Goal: Check status: Check status

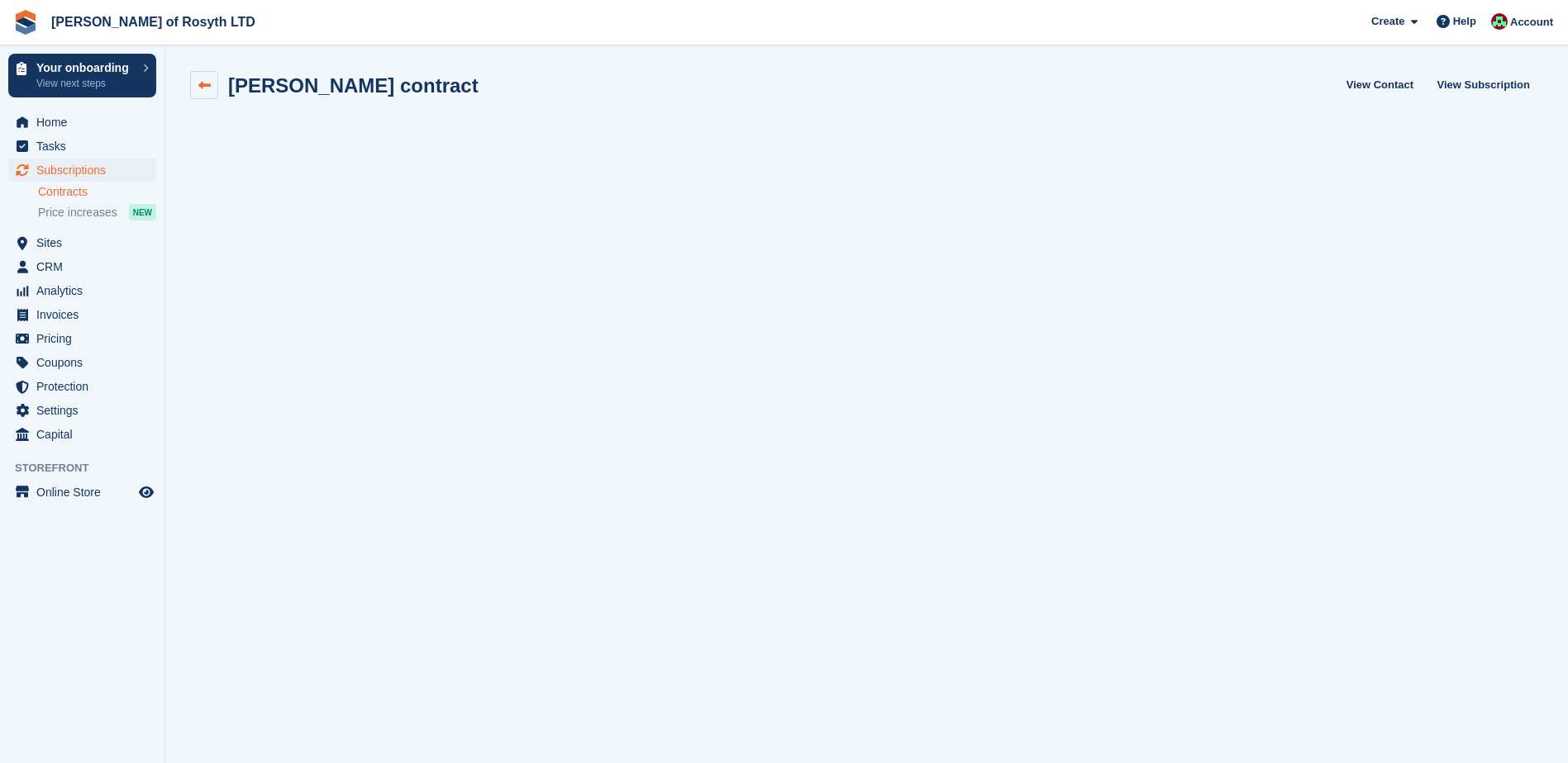
click at [198, 85] on icon at bounding box center [205, 86] width 13 height 13
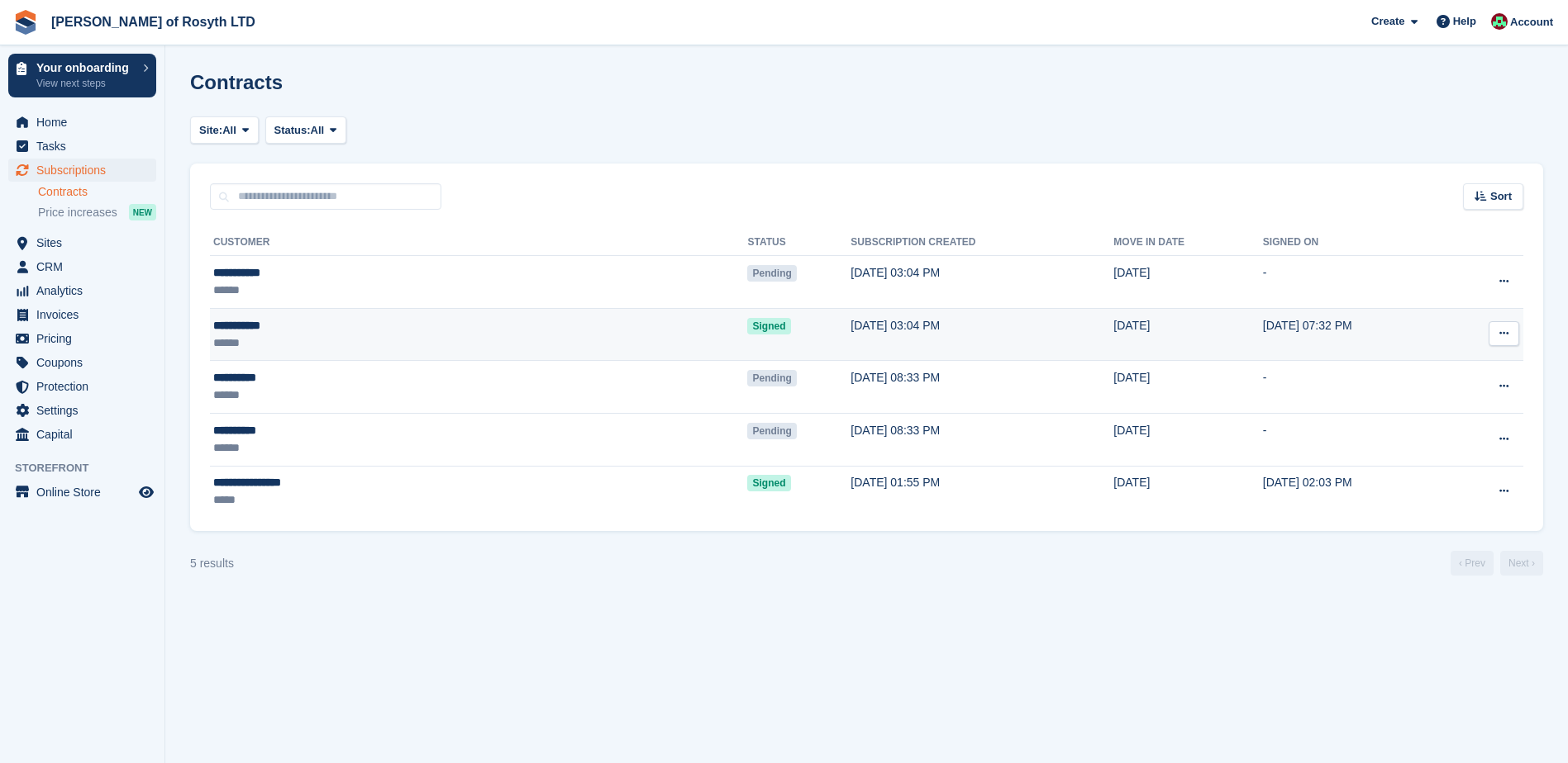
click at [1503, 339] on icon at bounding box center [1504, 333] width 9 height 11
click at [1428, 391] on p "View subscription" at bounding box center [1439, 388] width 144 height 21
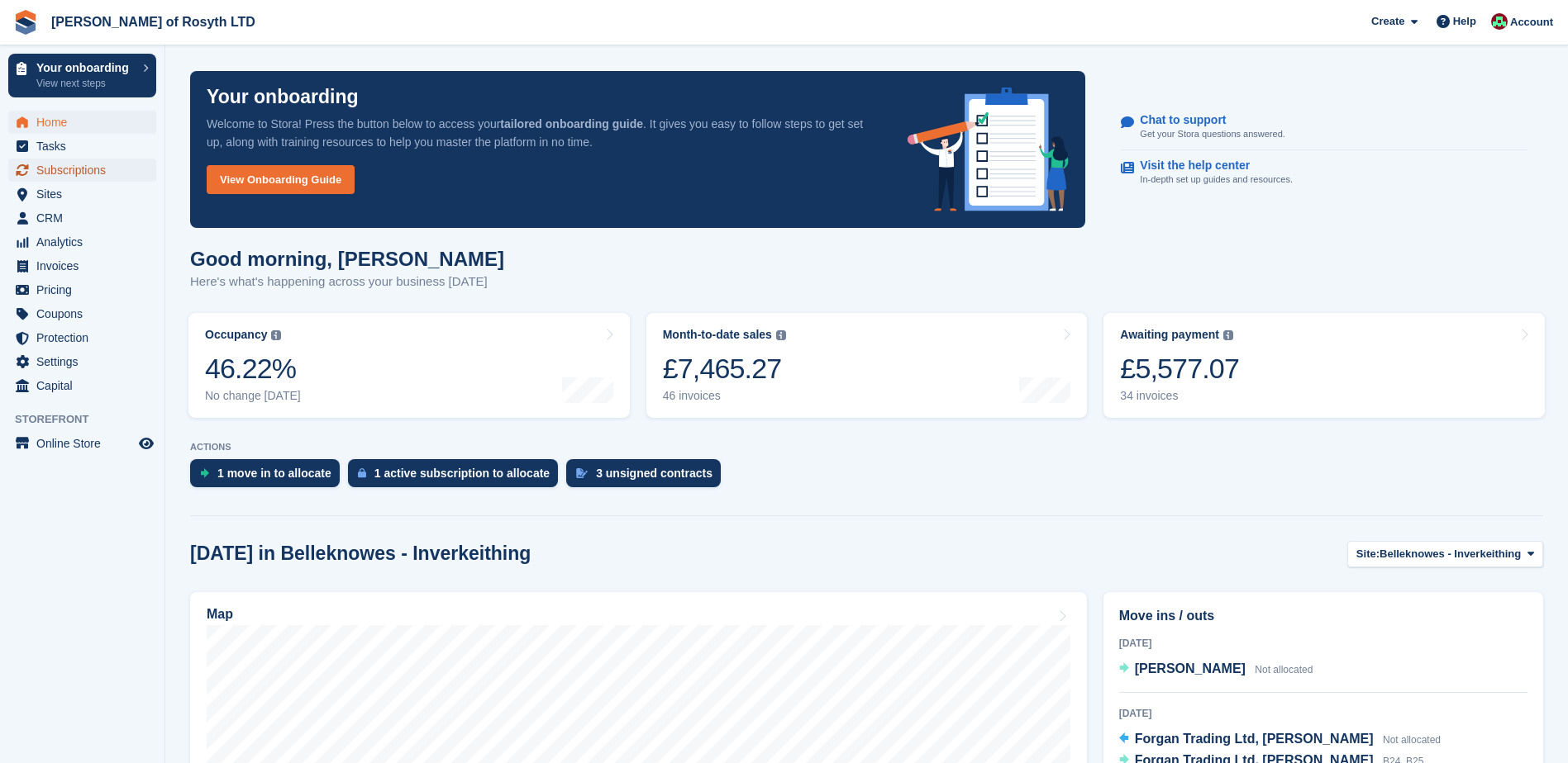
click at [79, 171] on span "Subscriptions" at bounding box center [86, 171] width 99 height 23
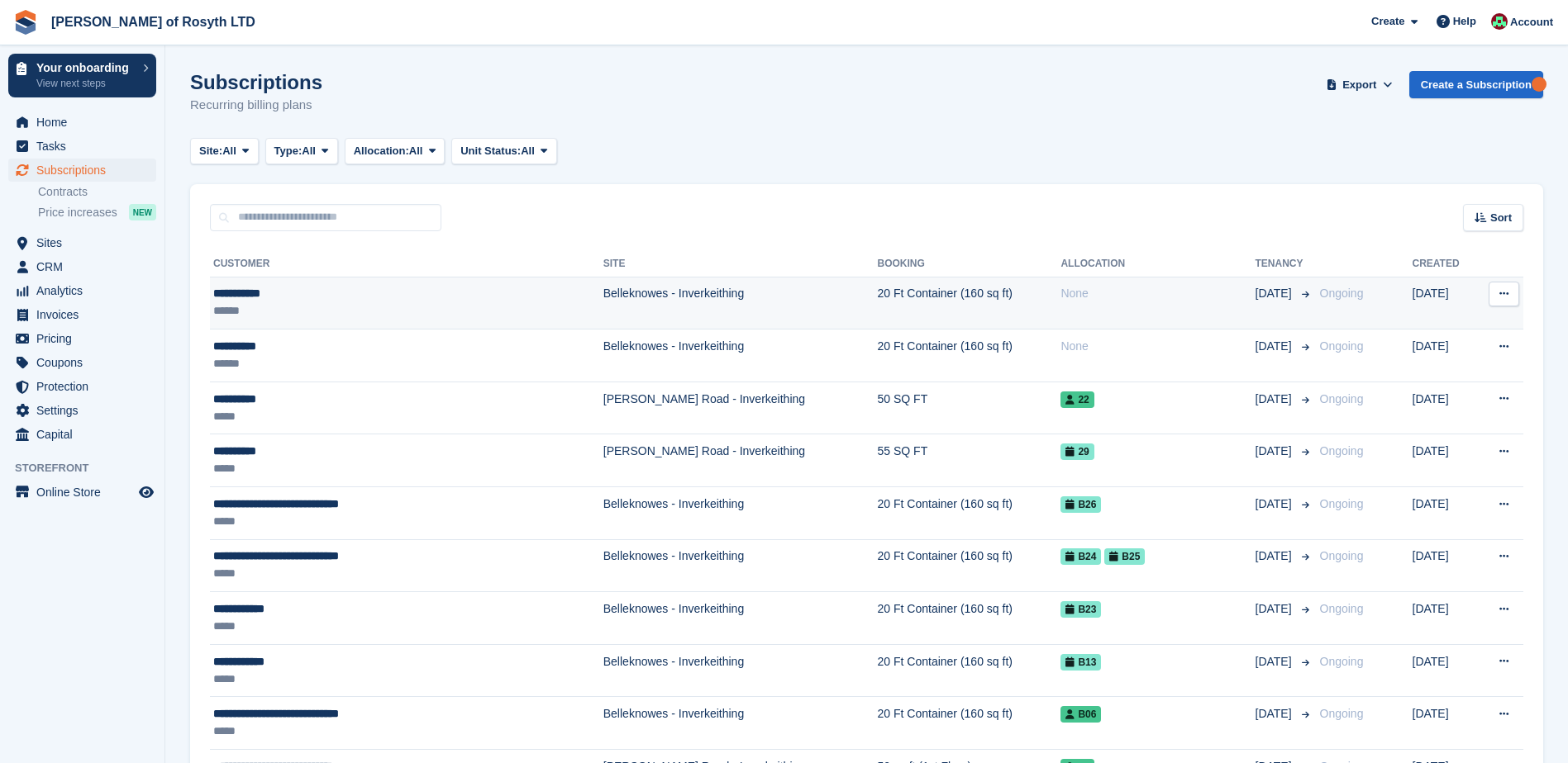
click at [1505, 296] on icon at bounding box center [1504, 294] width 9 height 11
click at [1449, 330] on p "View customer" at bounding box center [1439, 326] width 144 height 21
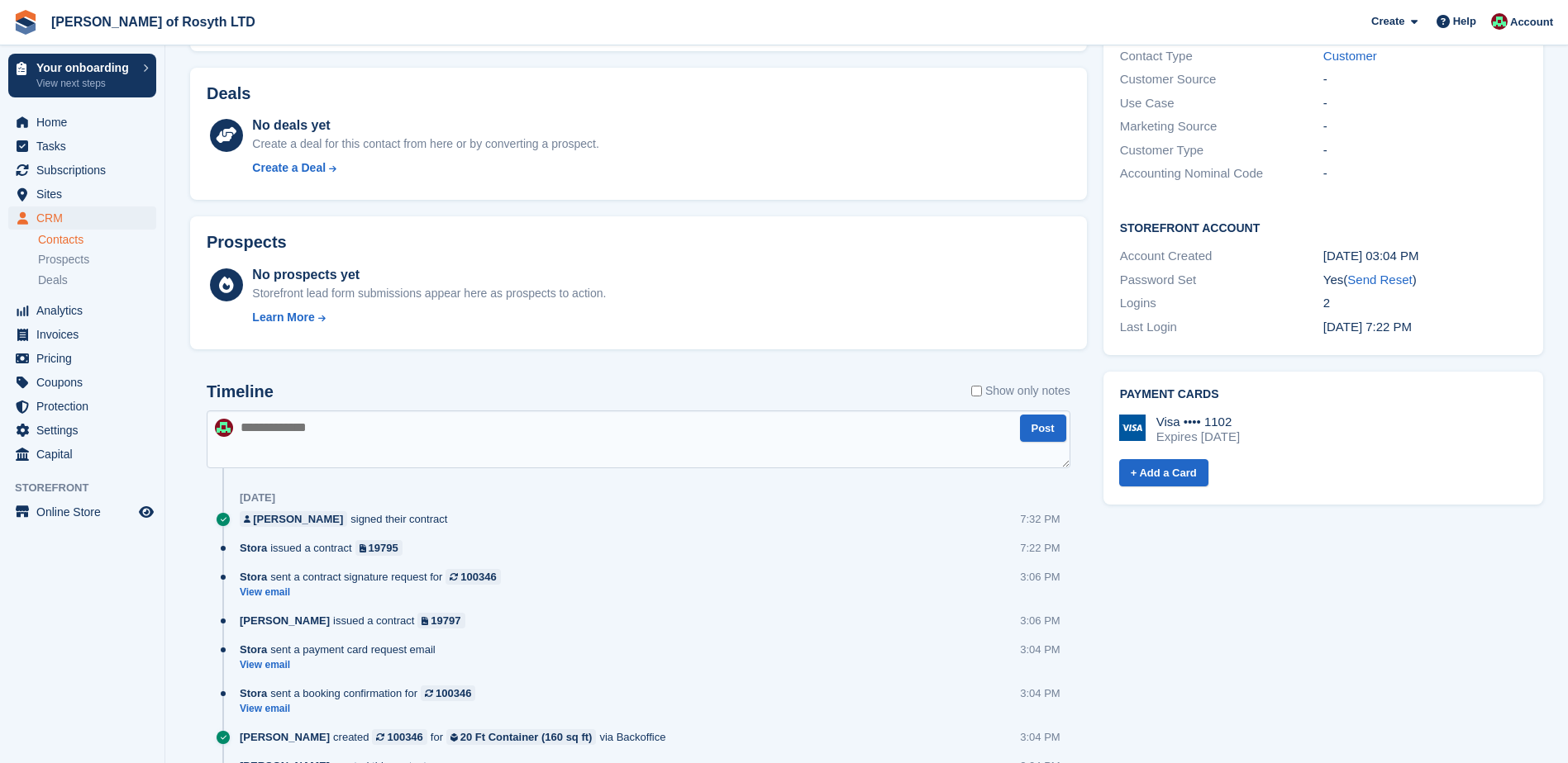
scroll to position [457, 0]
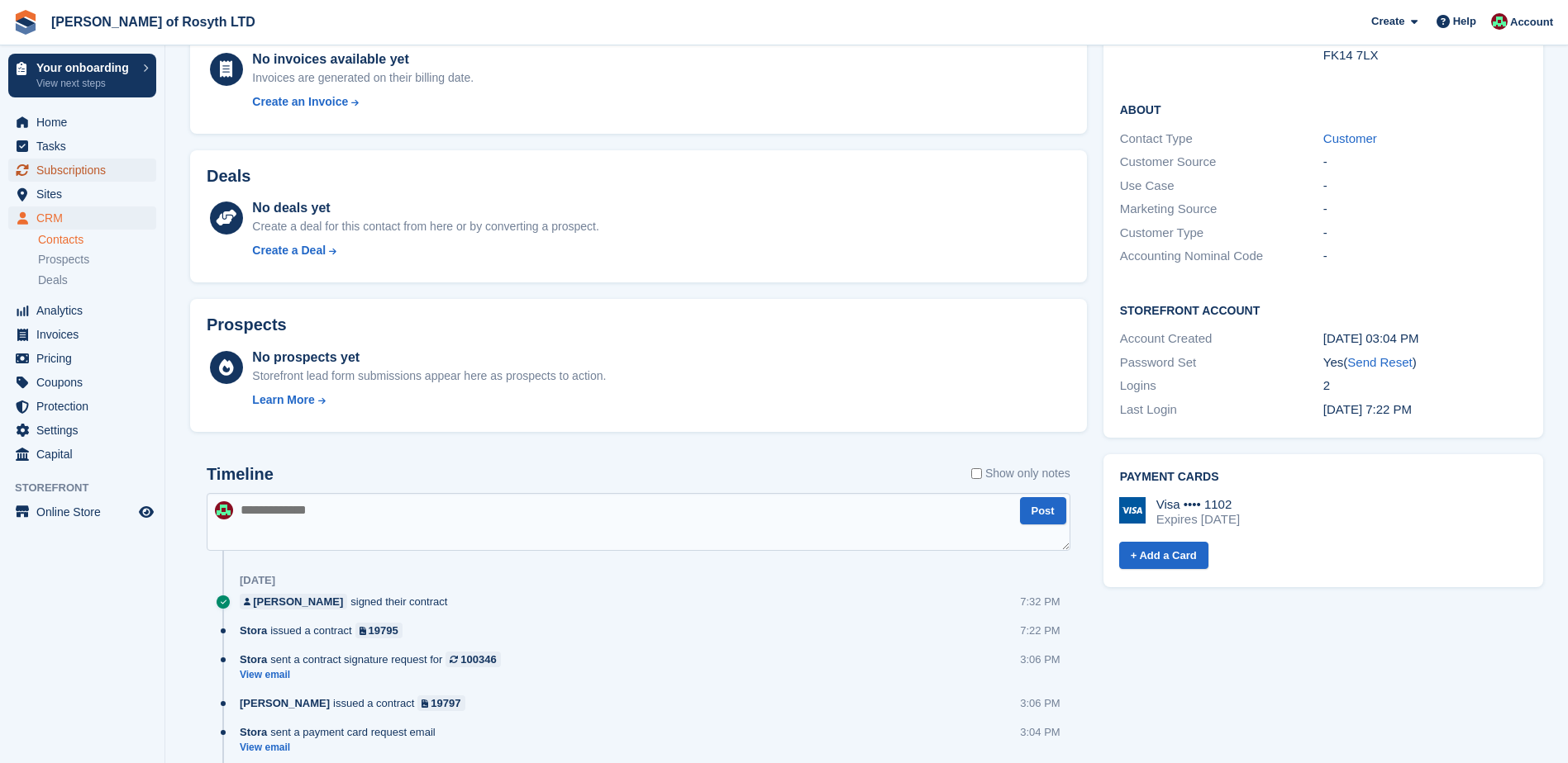
click at [63, 166] on span "Subscriptions" at bounding box center [86, 171] width 99 height 23
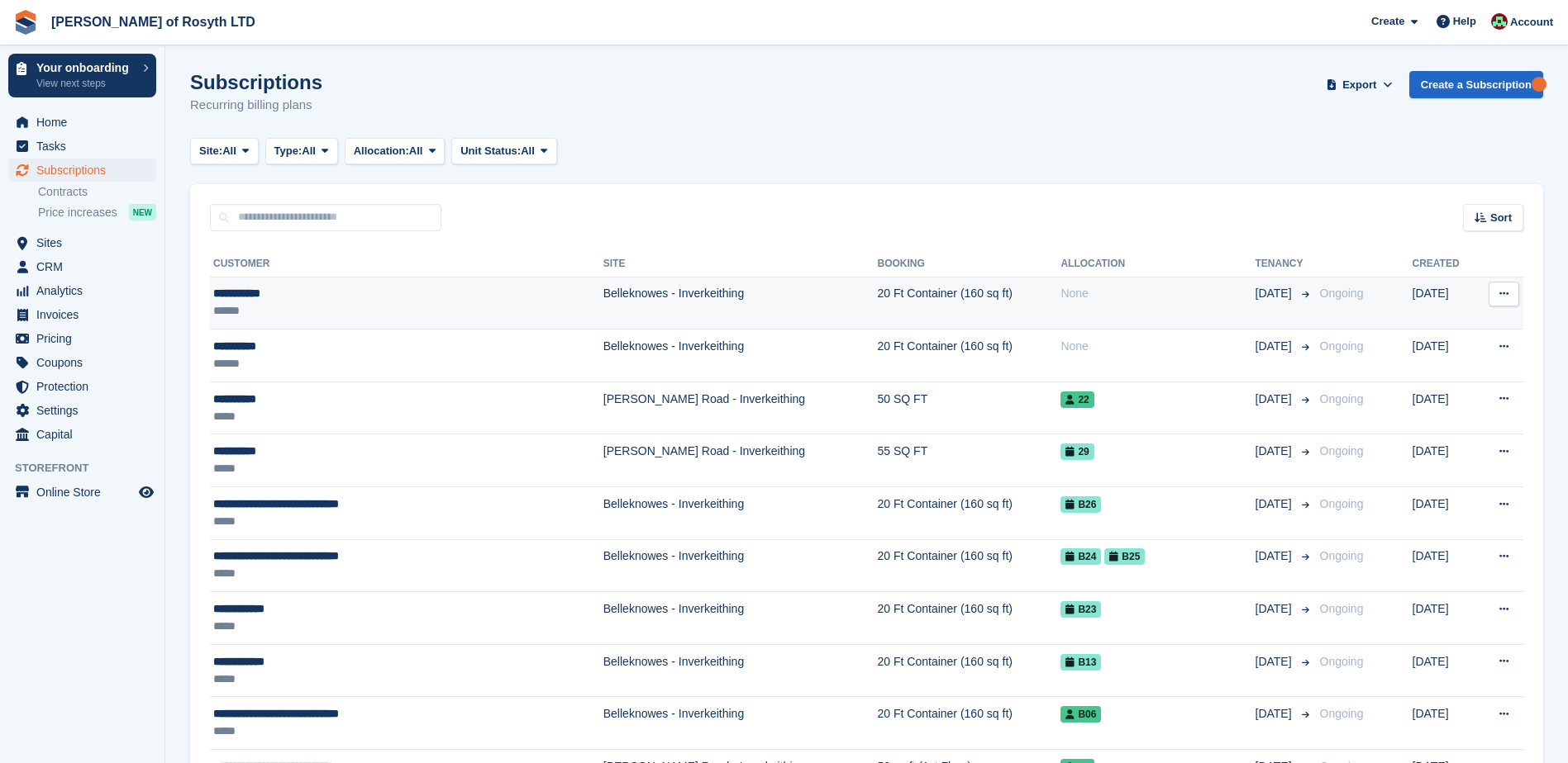
click at [231, 293] on div "**********" at bounding box center [357, 293] width 286 height 17
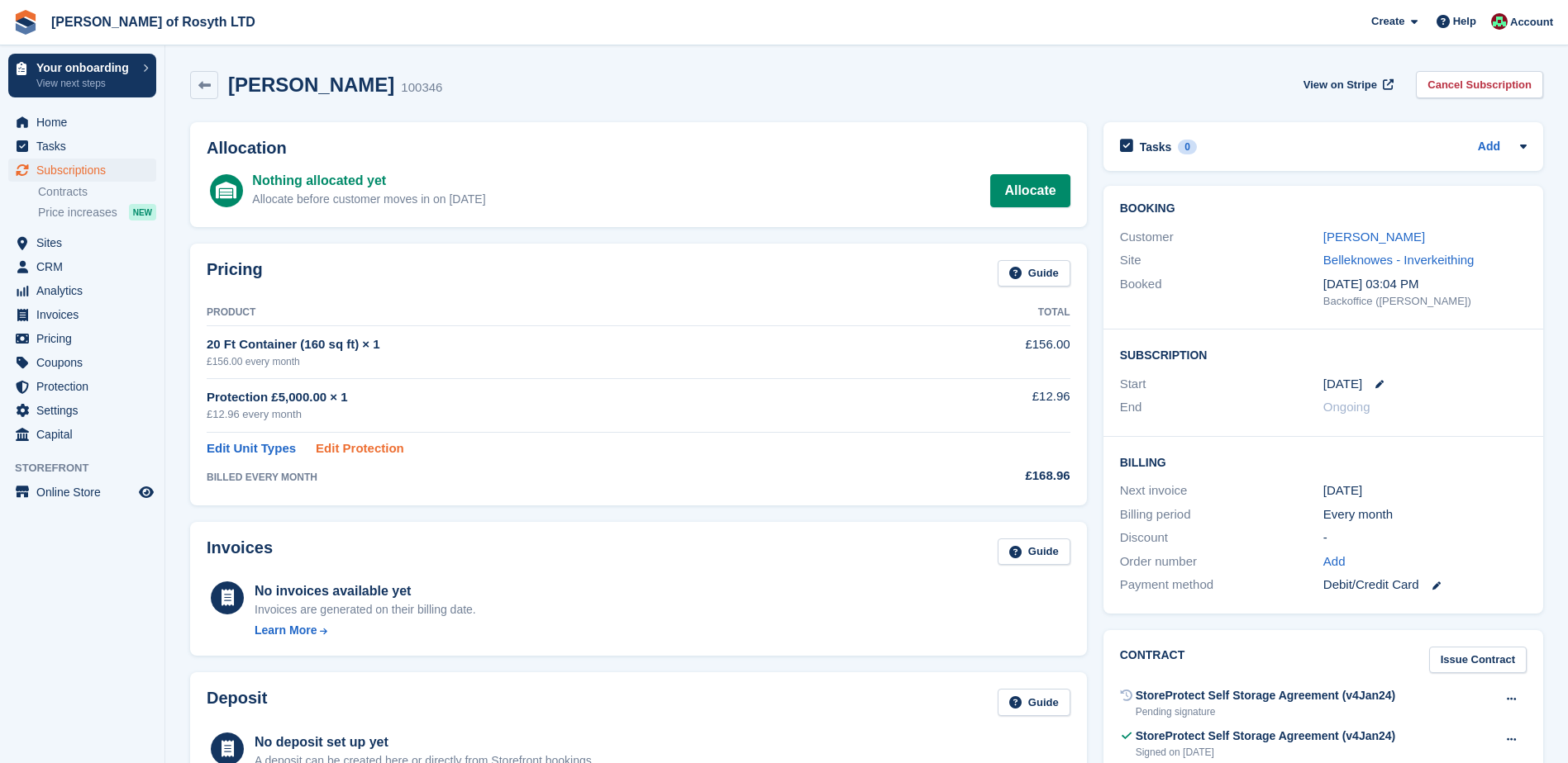
click at [368, 450] on link "Edit Protection" at bounding box center [359, 449] width 89 height 19
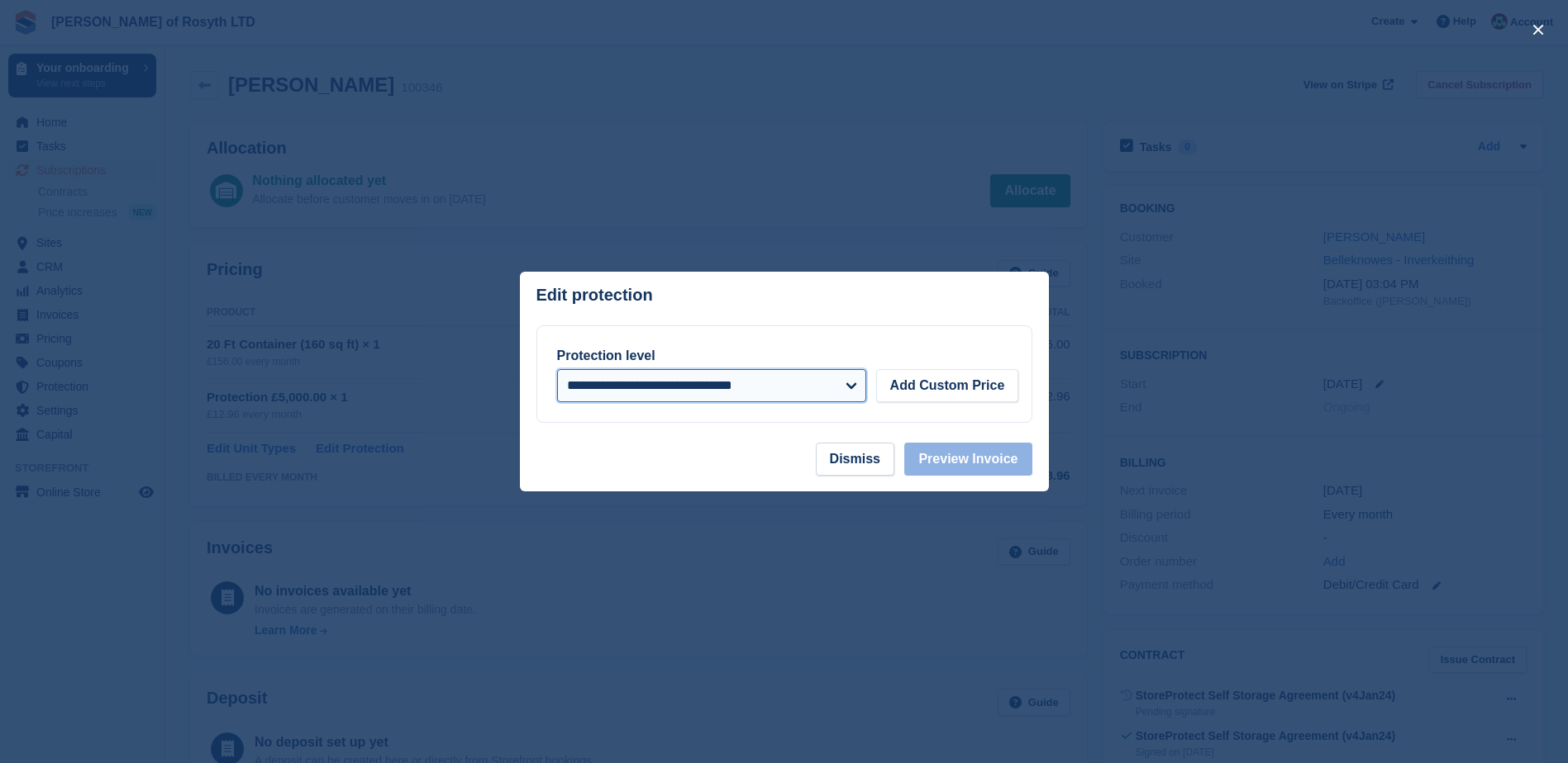
click at [852, 389] on select "**********" at bounding box center [712, 385] width 309 height 33
click at [897, 524] on div at bounding box center [784, 382] width 1568 height 763
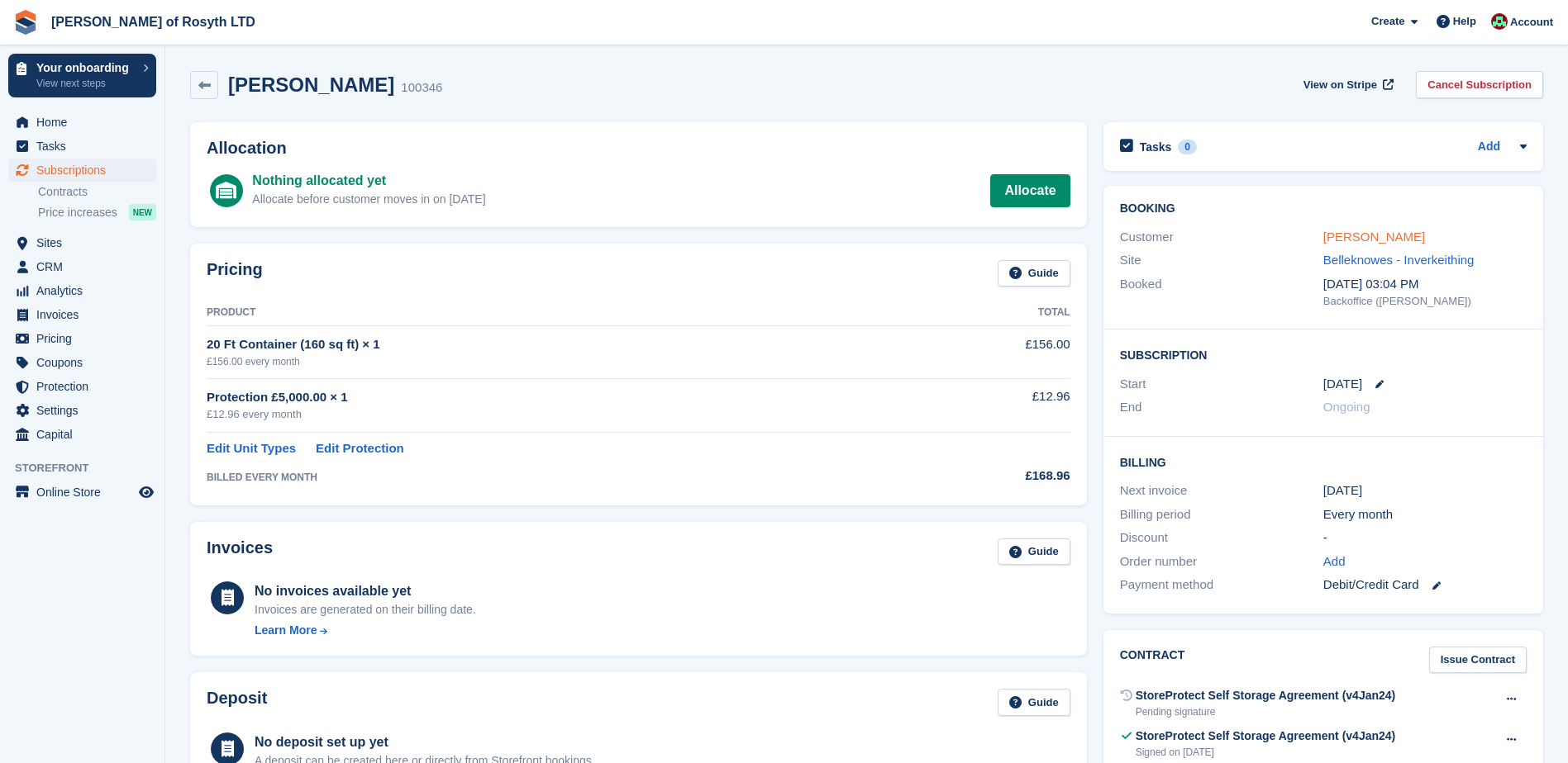
click at [1377, 239] on link "[PERSON_NAME]" at bounding box center [1374, 237] width 102 height 14
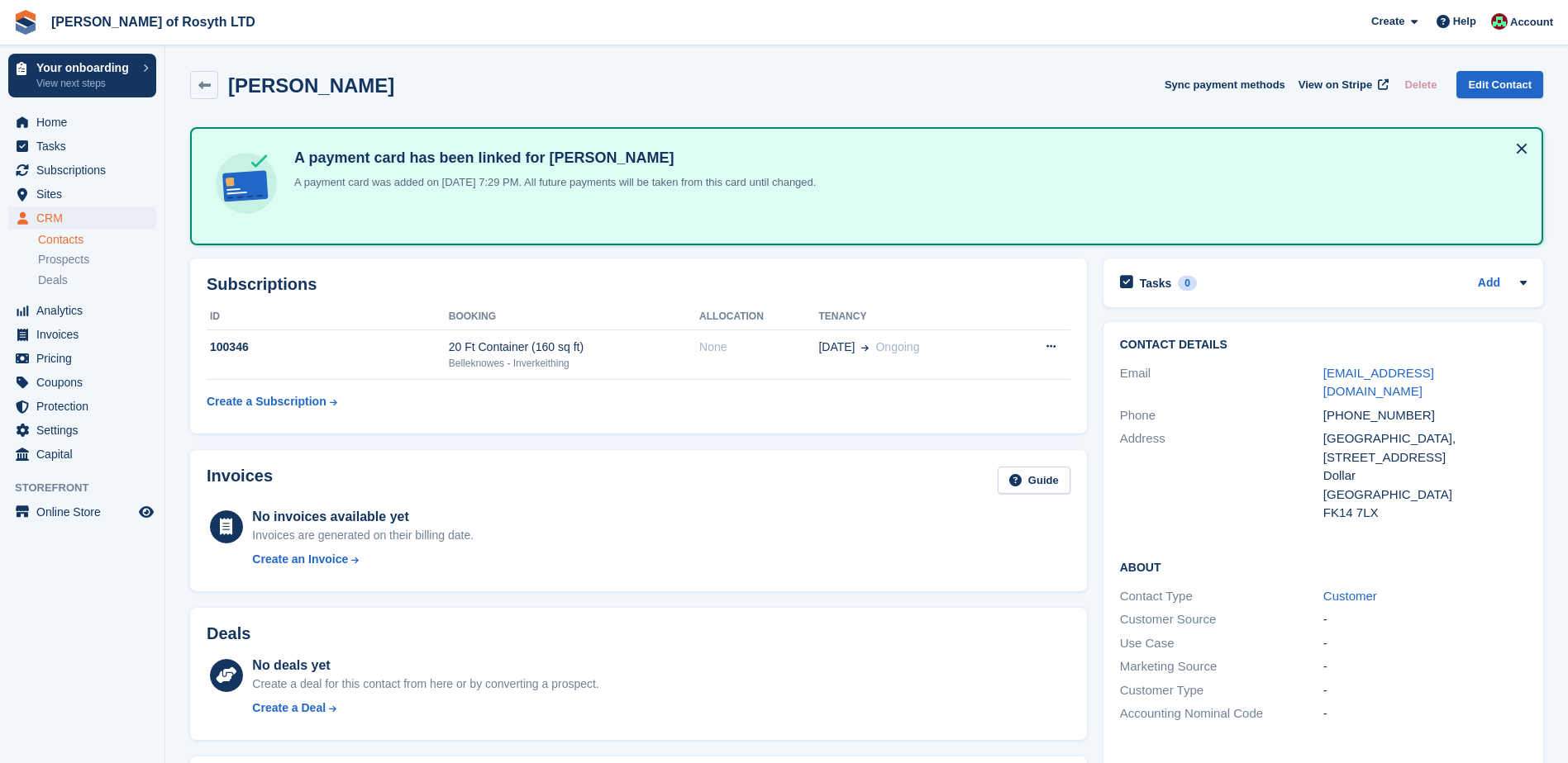
click at [302, 88] on h2 "[PERSON_NAME]" at bounding box center [311, 85] width 166 height 22
click at [74, 169] on span "Subscriptions" at bounding box center [86, 171] width 99 height 23
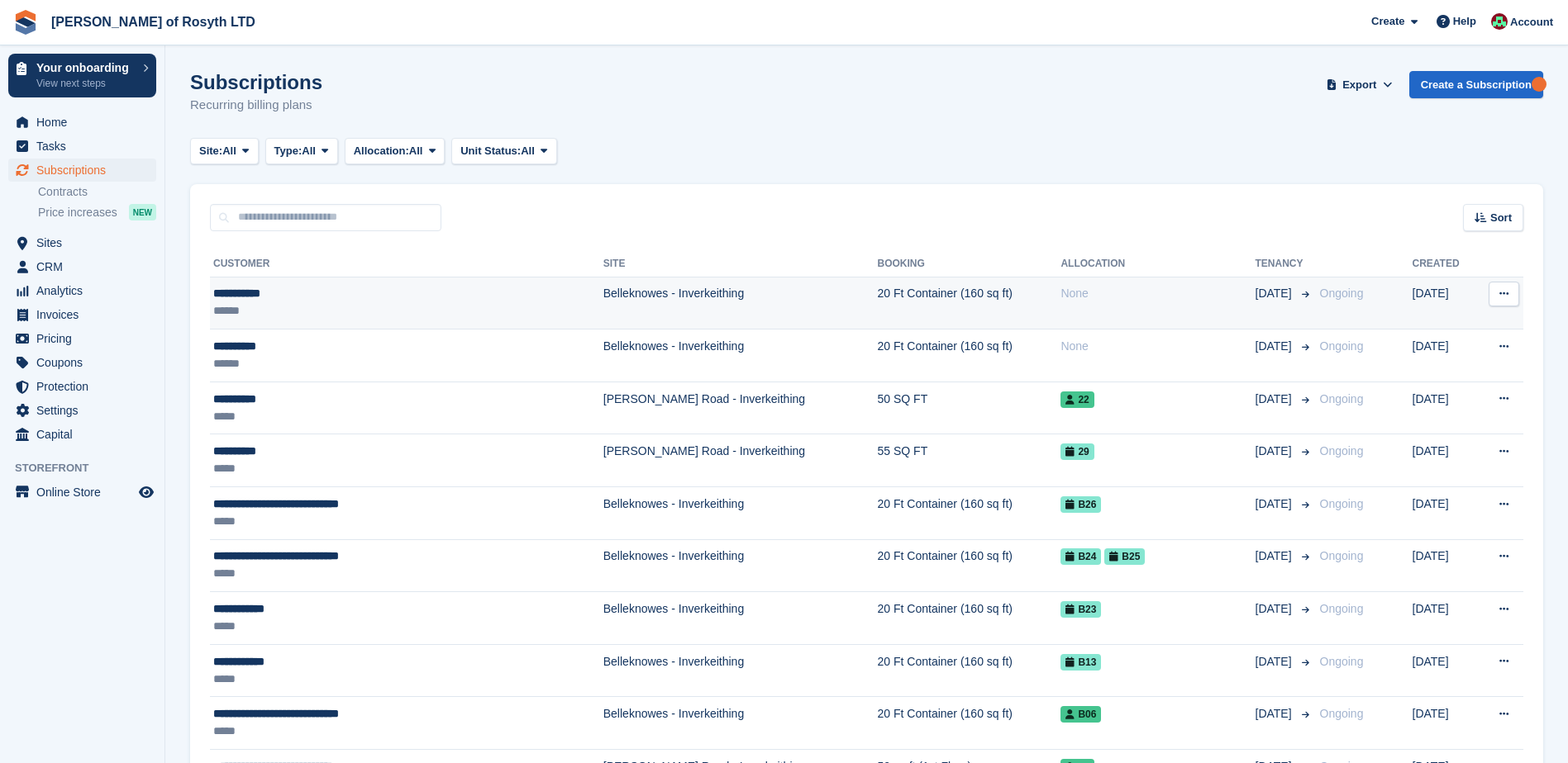
click at [263, 292] on div "**********" at bounding box center [357, 293] width 286 height 17
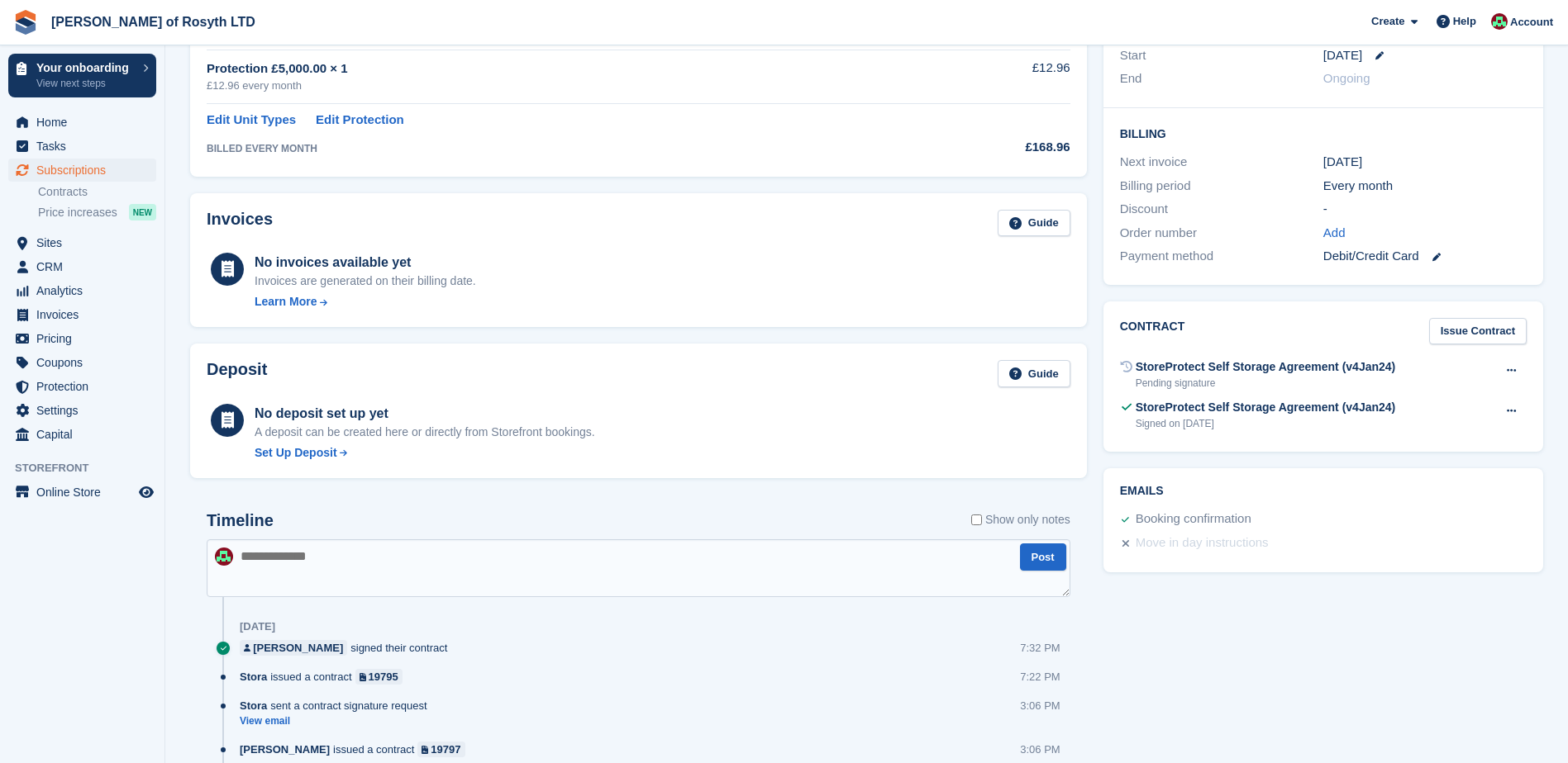
scroll to position [331, 0]
click at [357, 121] on link "Edit Protection" at bounding box center [359, 118] width 89 height 19
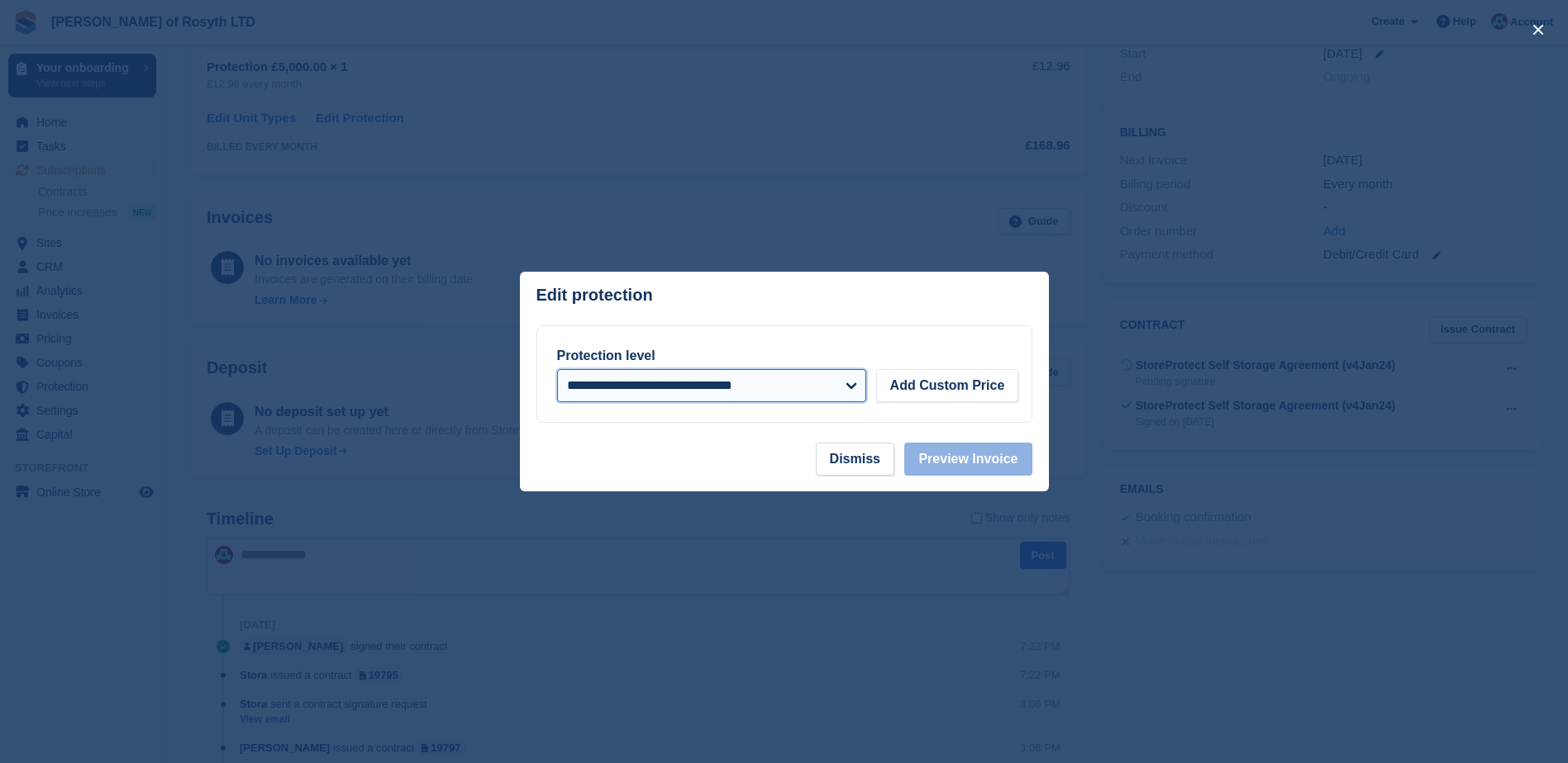
click at [855, 390] on select "**********" at bounding box center [712, 385] width 309 height 33
drag, startPoint x: 894, startPoint y: 465, endPoint x: 847, endPoint y: 468, distance: 47.1
click at [894, 465] on button "Dismiss" at bounding box center [856, 459] width 79 height 33
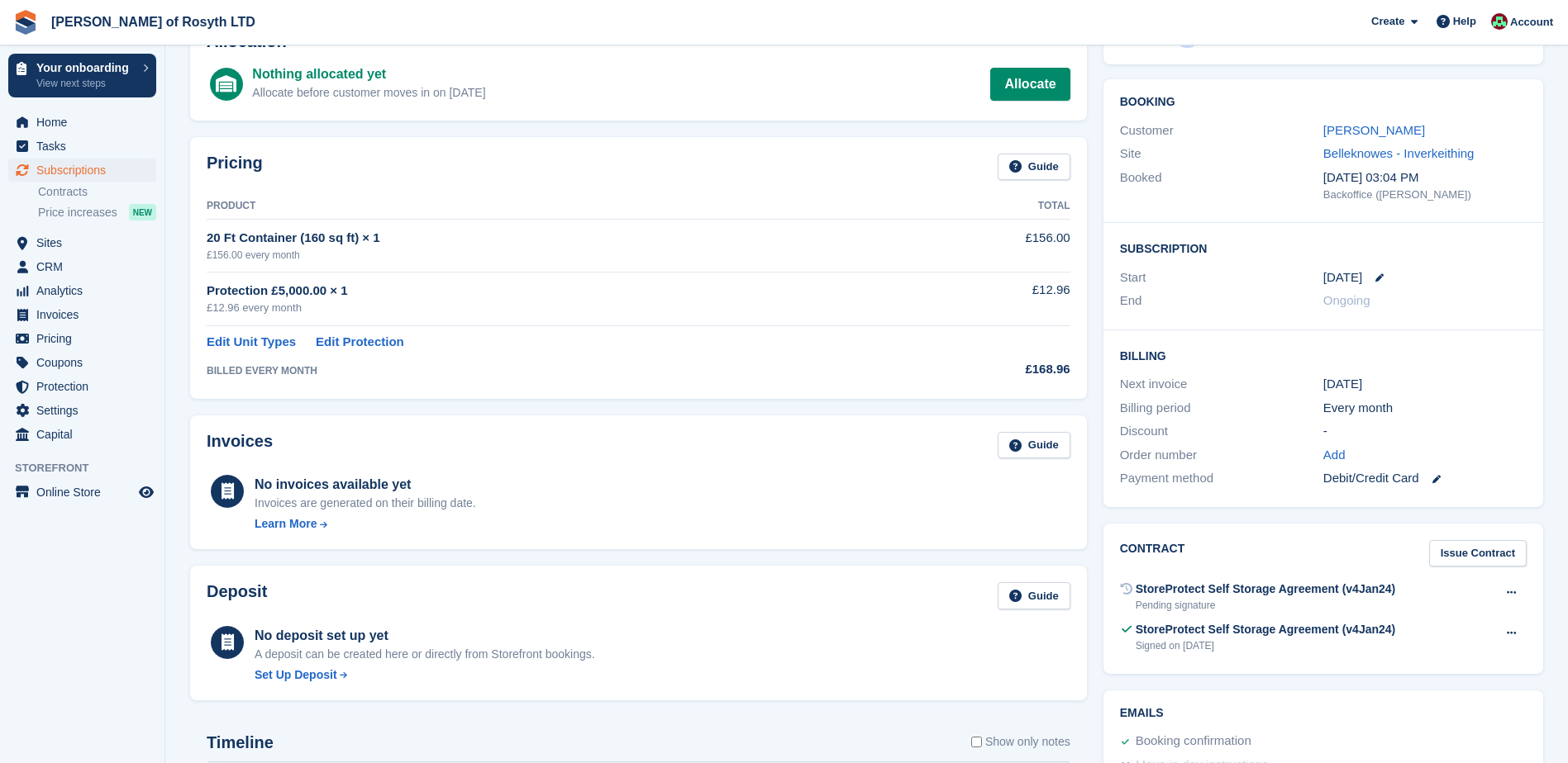
scroll to position [0, 0]
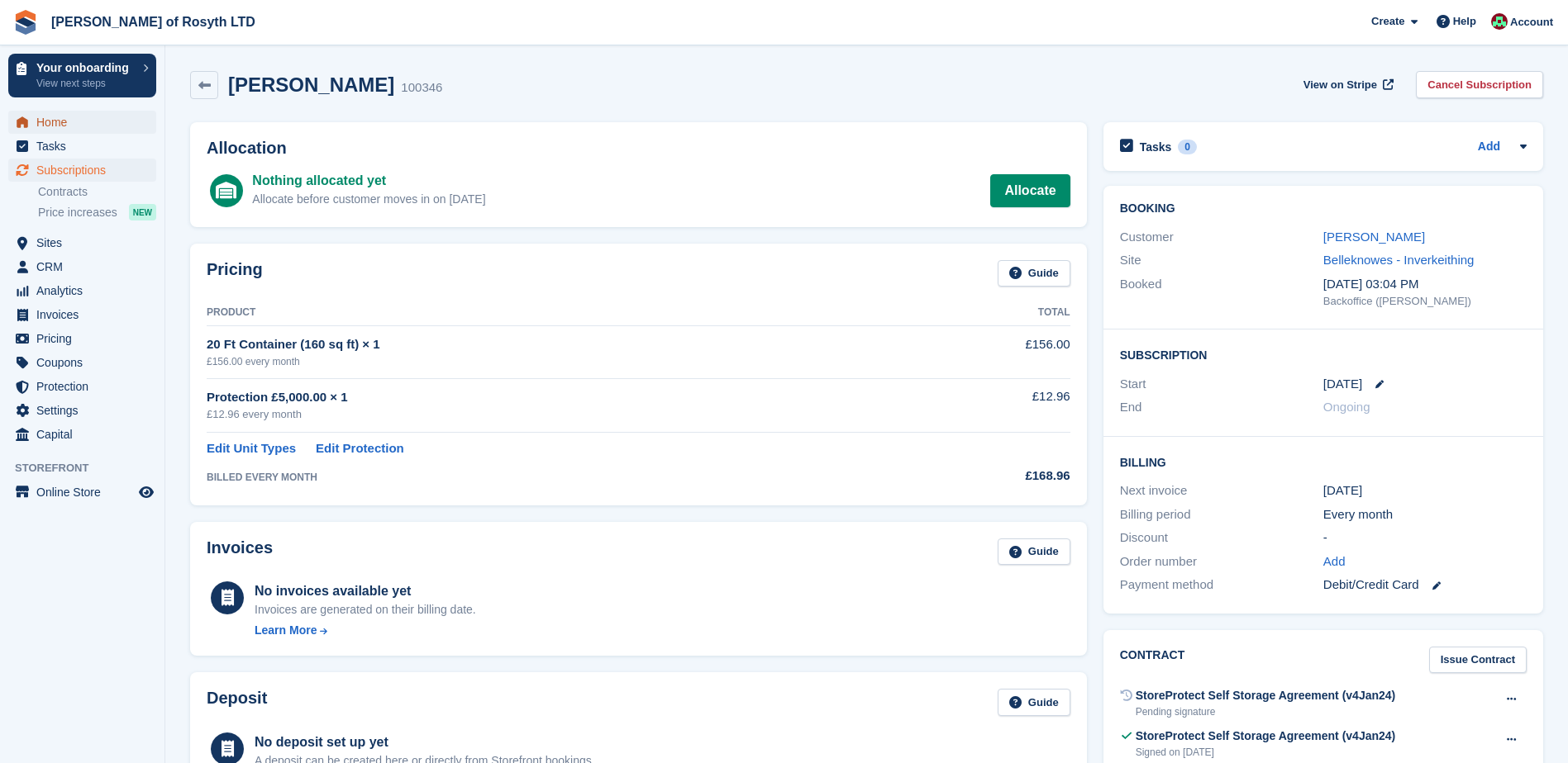
click at [50, 123] on span "Home" at bounding box center [86, 122] width 99 height 23
